Goal: Transaction & Acquisition: Purchase product/service

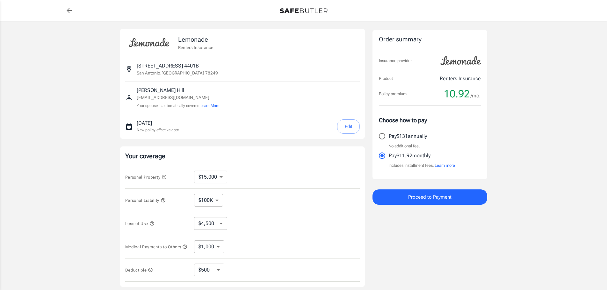
select select "15000"
select select "500"
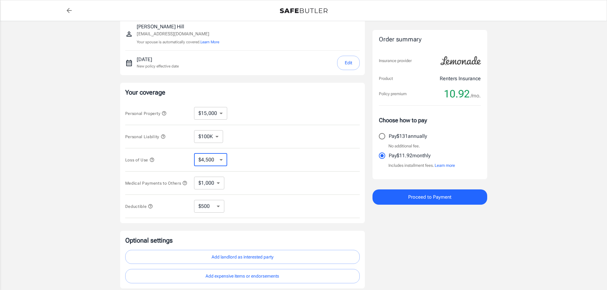
click at [221, 161] on select "$4,500 $7,500 $13,500 $22,500 $34,500 $55,500 $85,500 $130K $200K" at bounding box center [210, 160] width 33 height 13
click at [194, 154] on select "$4,500 $7,500 $13,500 $22,500 $34,500 $55,500 $85,500 $130K $200K" at bounding box center [210, 160] width 33 height 13
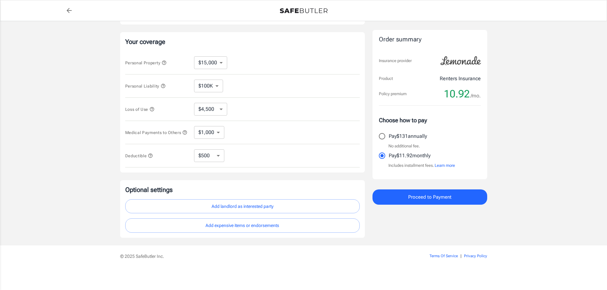
click at [164, 61] on icon "button" at bounding box center [164, 63] width 4 height 4
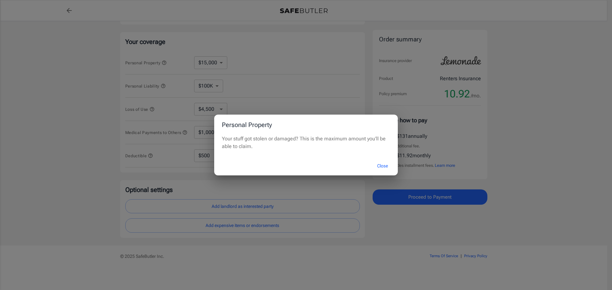
click at [380, 164] on button "Close" at bounding box center [383, 166] width 26 height 14
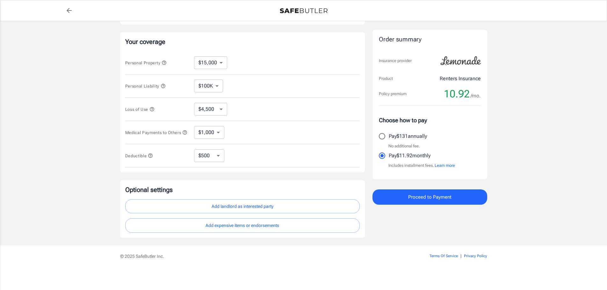
click at [164, 61] on icon "button" at bounding box center [164, 63] width 4 height 4
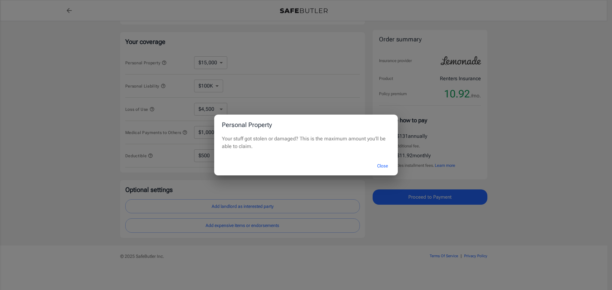
click at [389, 165] on button "Close" at bounding box center [383, 166] width 26 height 14
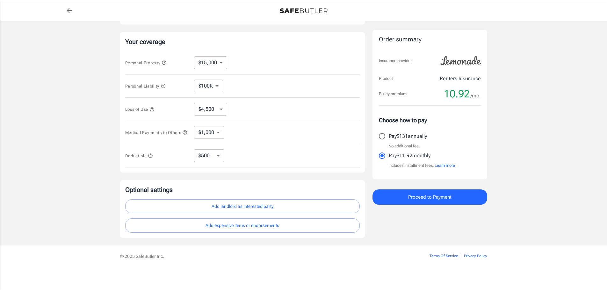
click at [264, 229] on button "Add expensive items or endorsements" at bounding box center [242, 226] width 235 height 14
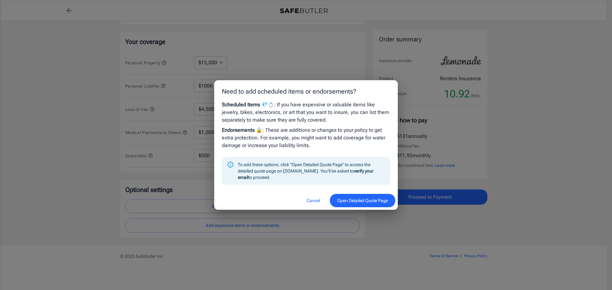
click at [378, 202] on button "Open Detailed Quote Page" at bounding box center [362, 201] width 65 height 14
